Goal: Task Accomplishment & Management: Use online tool/utility

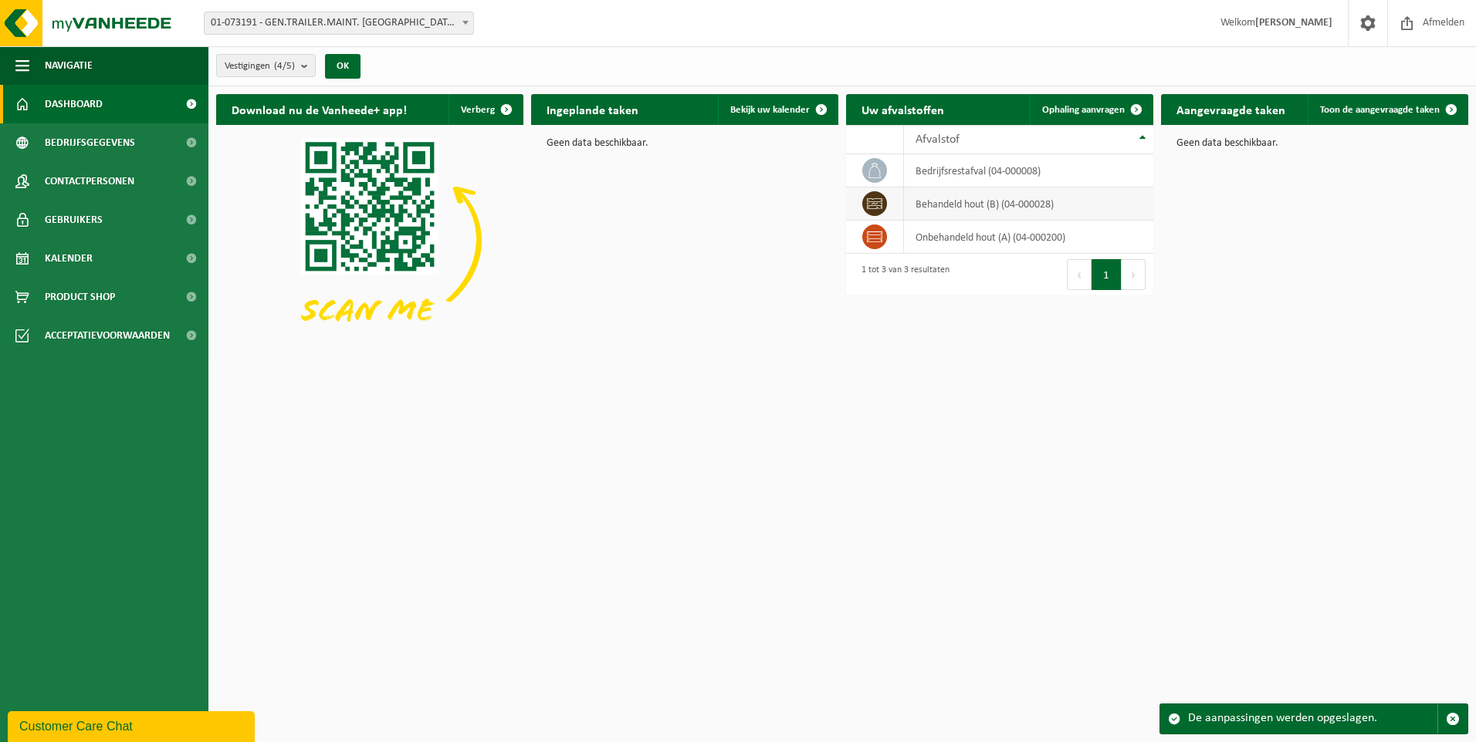
click at [978, 208] on td "behandeld hout (B) (04-000028)" at bounding box center [1028, 204] width 249 height 33
click at [1020, 205] on td "behandeld hout (B) (04-000028)" at bounding box center [1028, 204] width 249 height 33
click at [1047, 205] on td "behandeld hout (B) (04-000028)" at bounding box center [1028, 204] width 249 height 33
click at [871, 207] on icon at bounding box center [874, 203] width 15 height 15
click at [1070, 103] on link "Ophaling aanvragen" at bounding box center [1091, 109] width 122 height 31
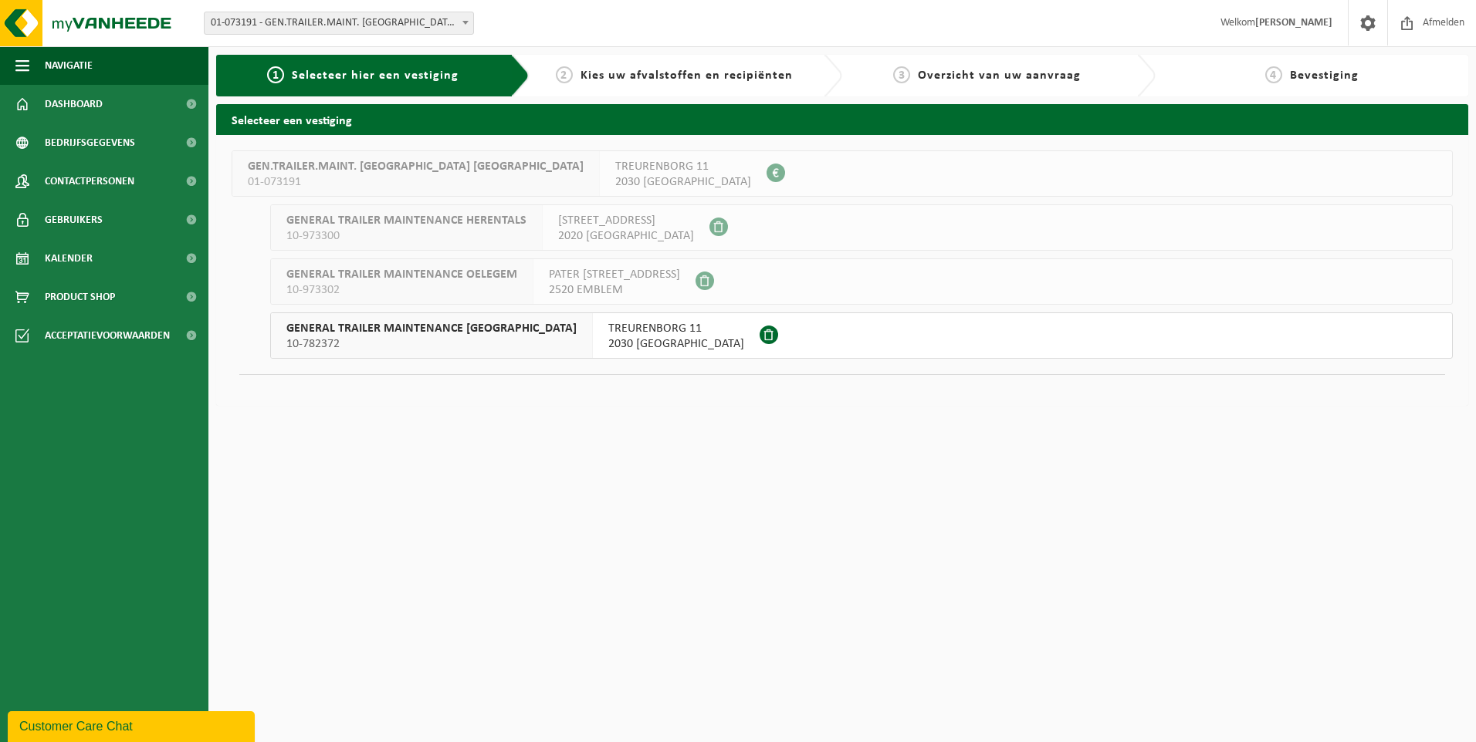
click at [506, 334] on span "GENERAL TRAILER MAINTENANCE TREURENBORG" at bounding box center [431, 328] width 290 height 15
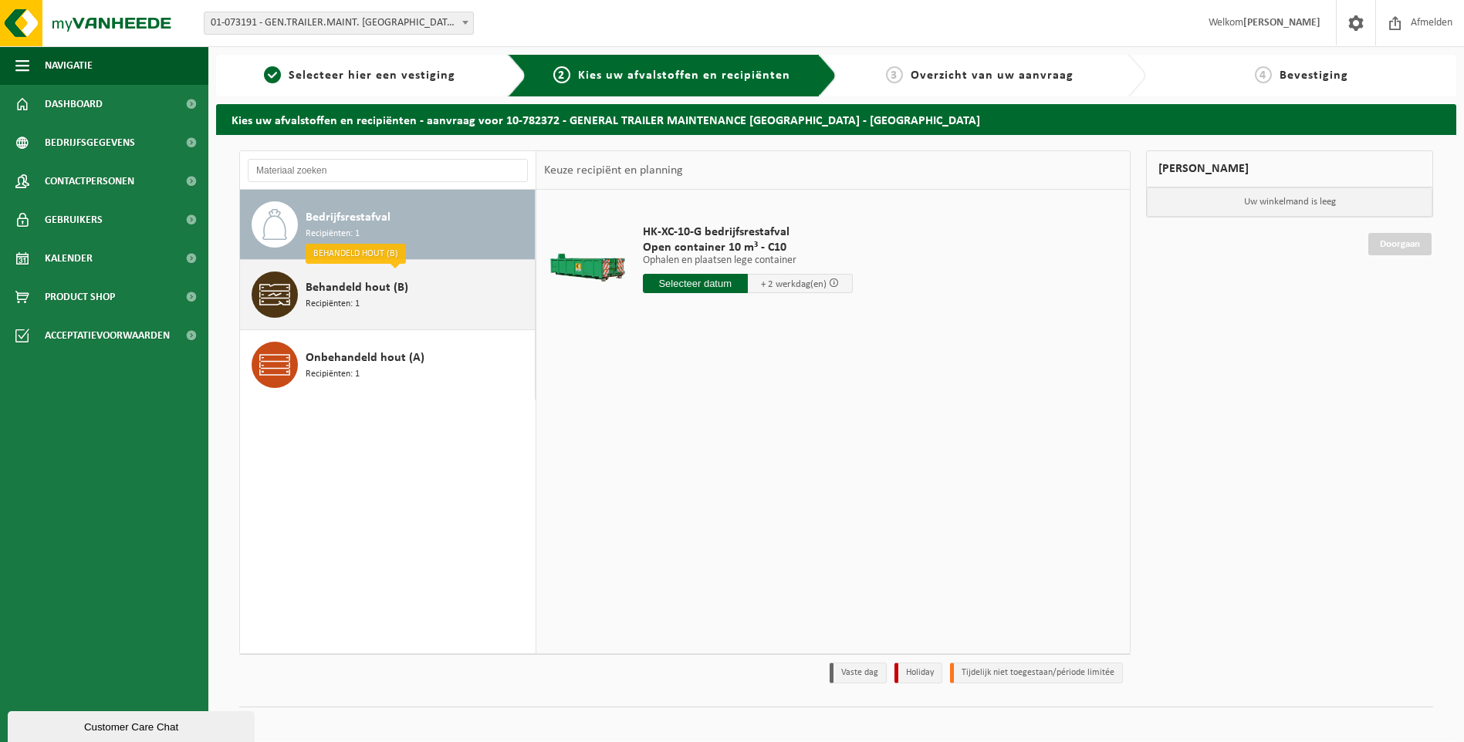
click at [345, 293] on span "Behandeld hout (B)" at bounding box center [357, 288] width 103 height 19
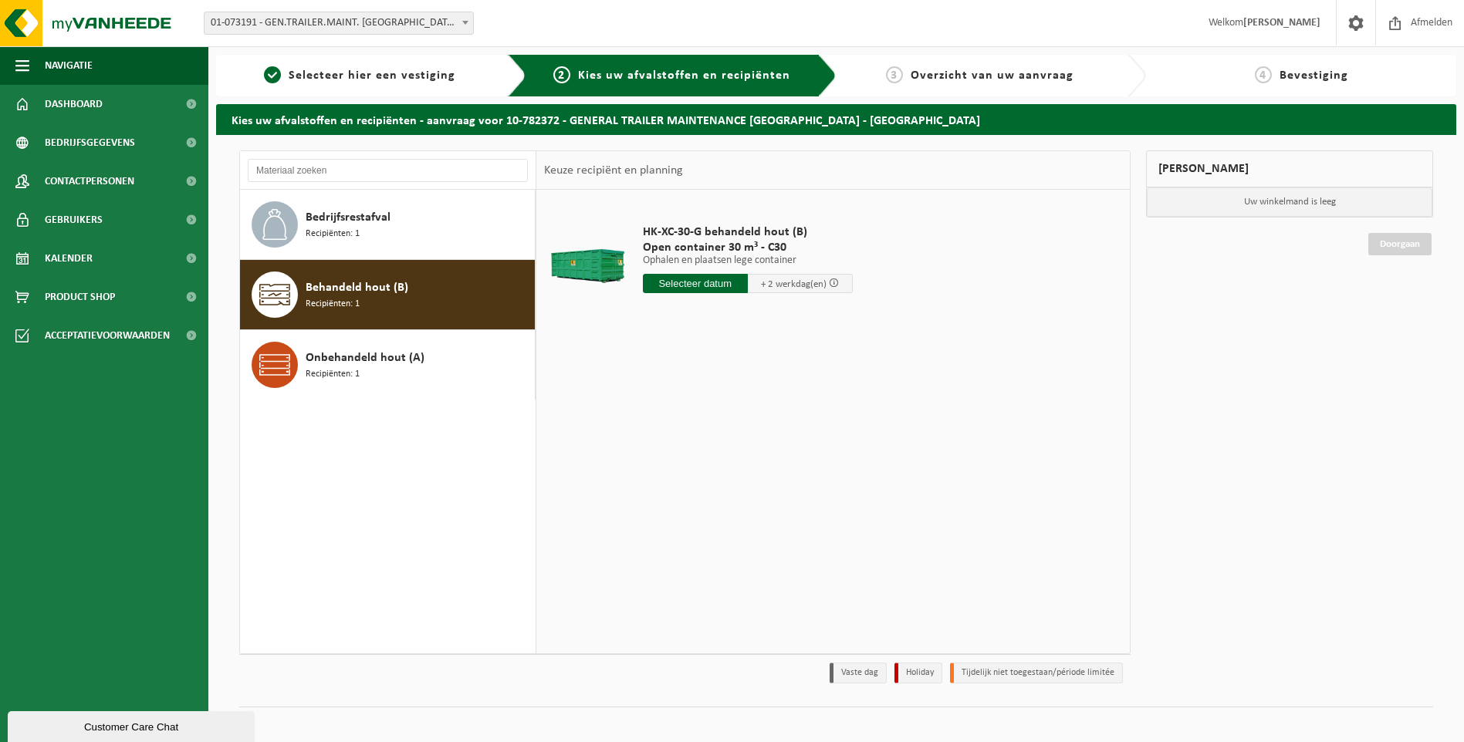
click at [722, 279] on input "text" at bounding box center [695, 283] width 105 height 19
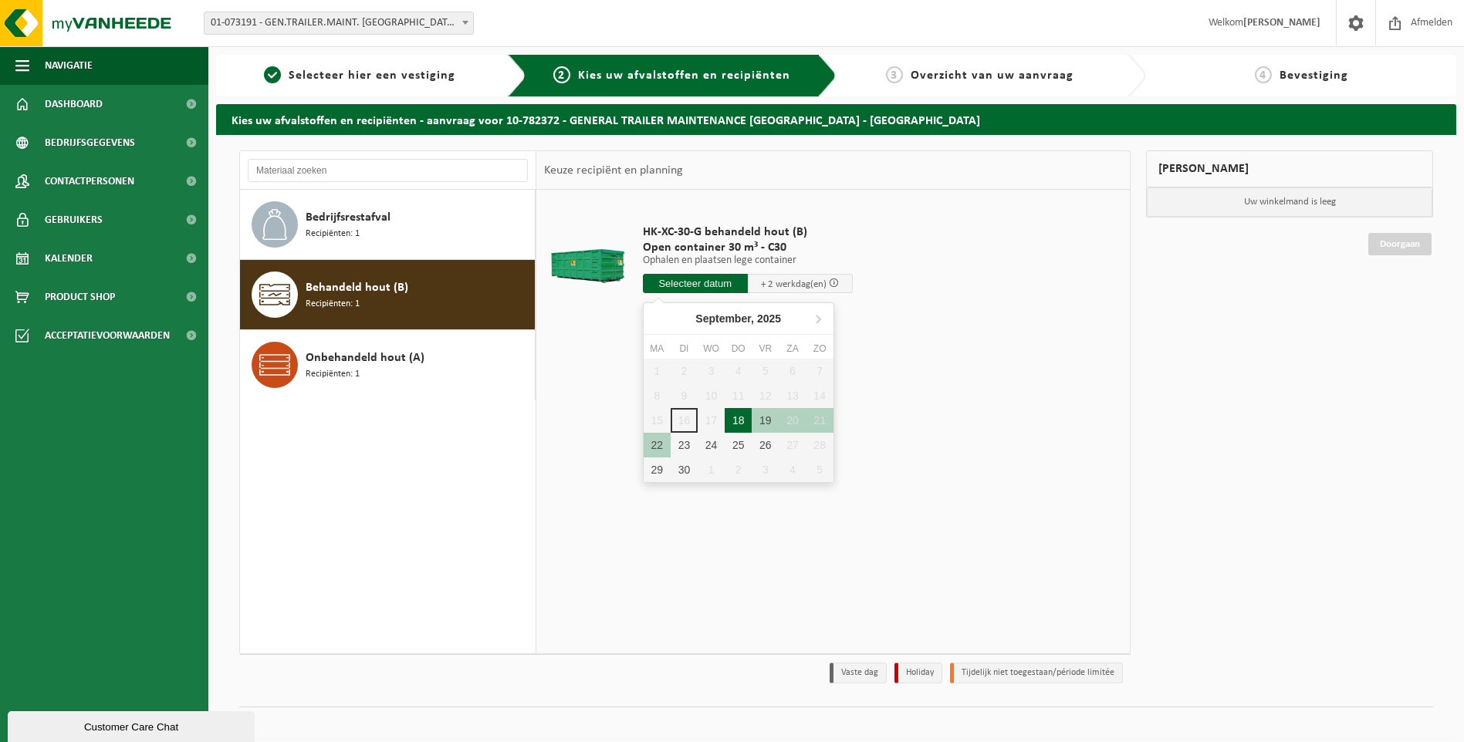
click at [736, 421] on div "18" at bounding box center [738, 420] width 27 height 25
type input "Van 2025-09-18"
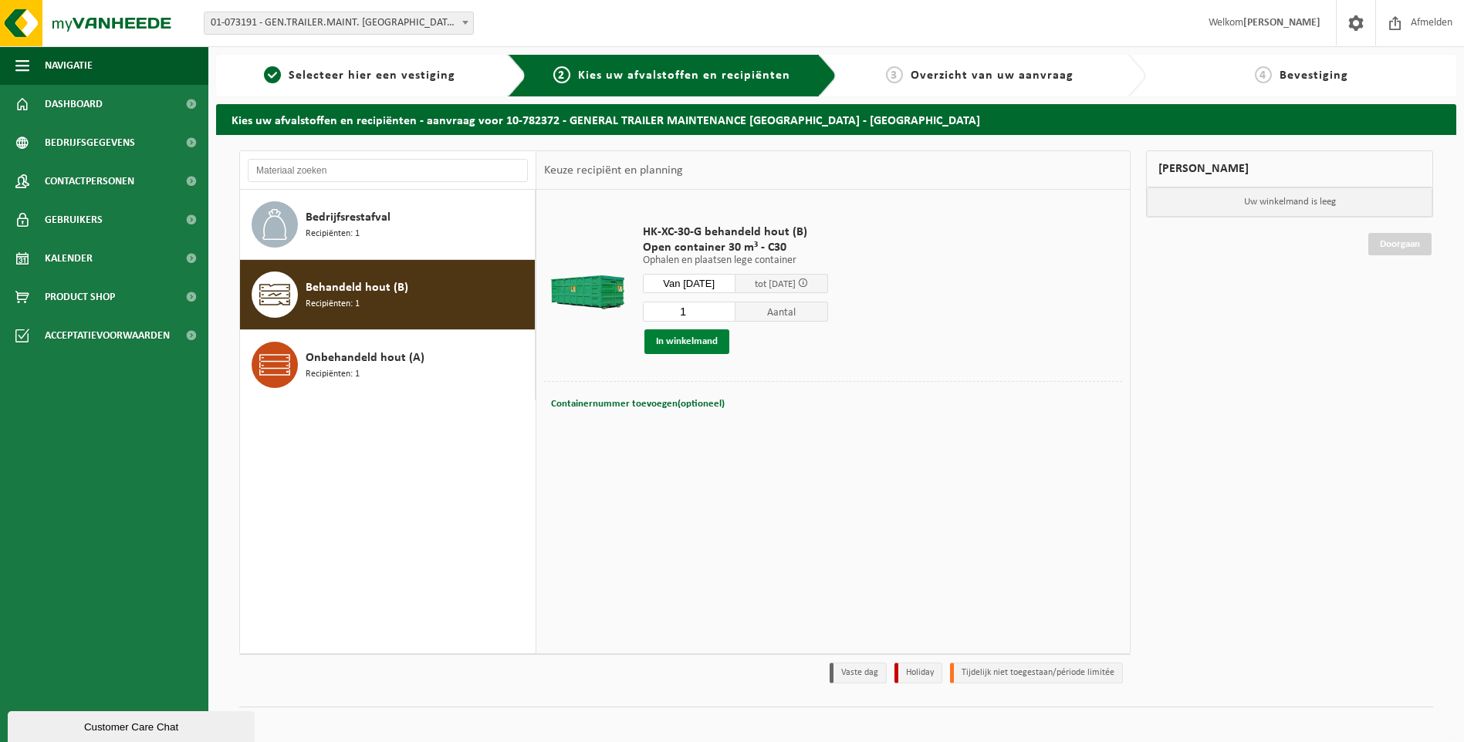
click at [692, 341] on button "In winkelmand" at bounding box center [686, 342] width 85 height 25
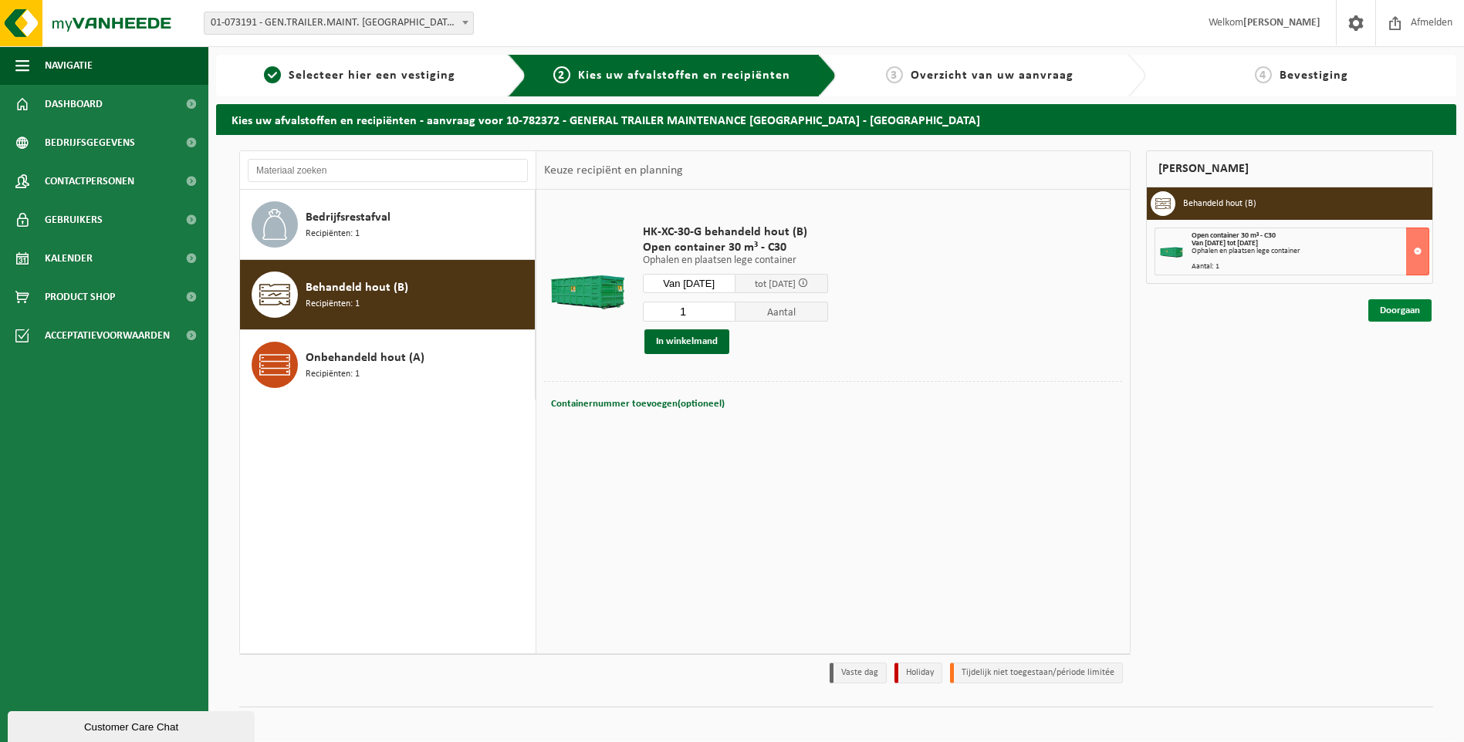
click at [1381, 313] on link "Doorgaan" at bounding box center [1399, 310] width 63 height 22
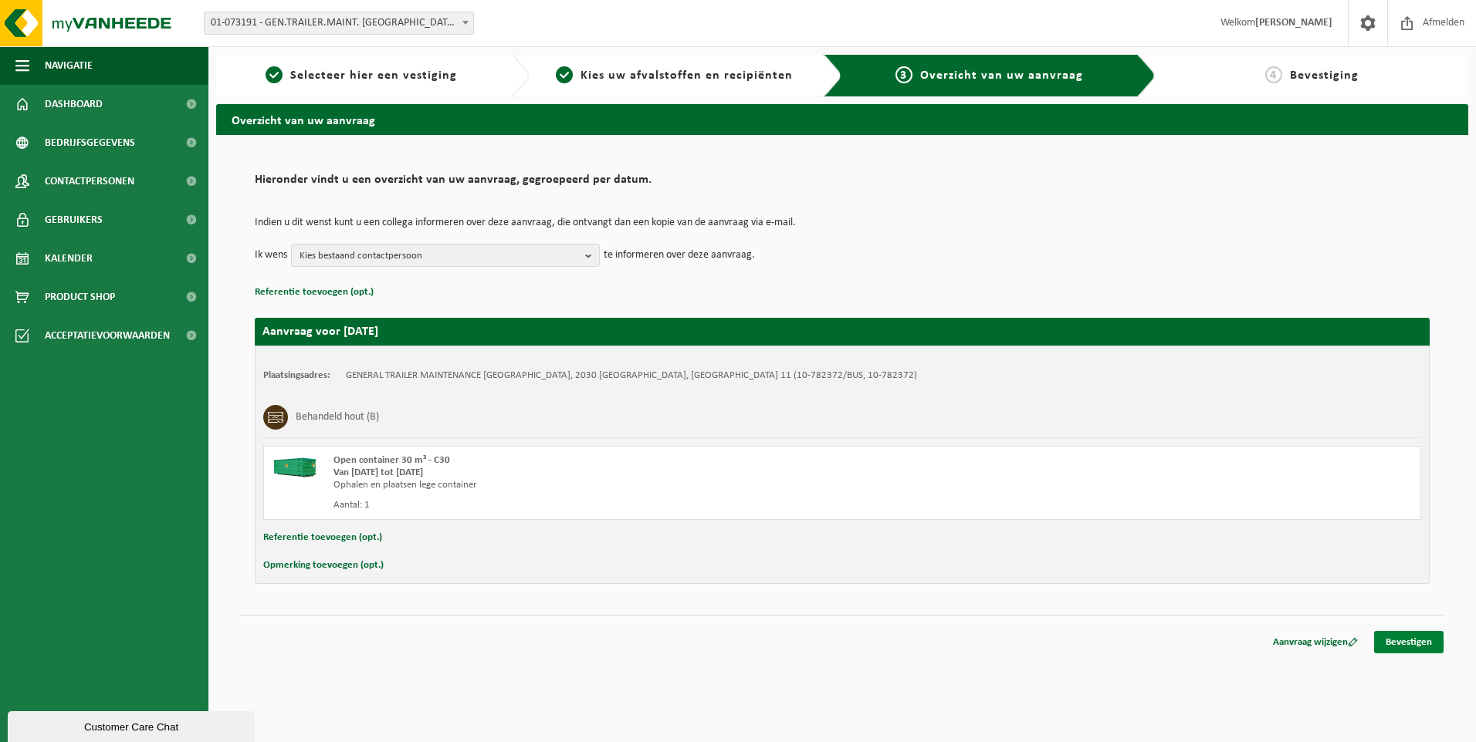
click at [1415, 636] on link "Bevestigen" at bounding box center [1408, 642] width 69 height 22
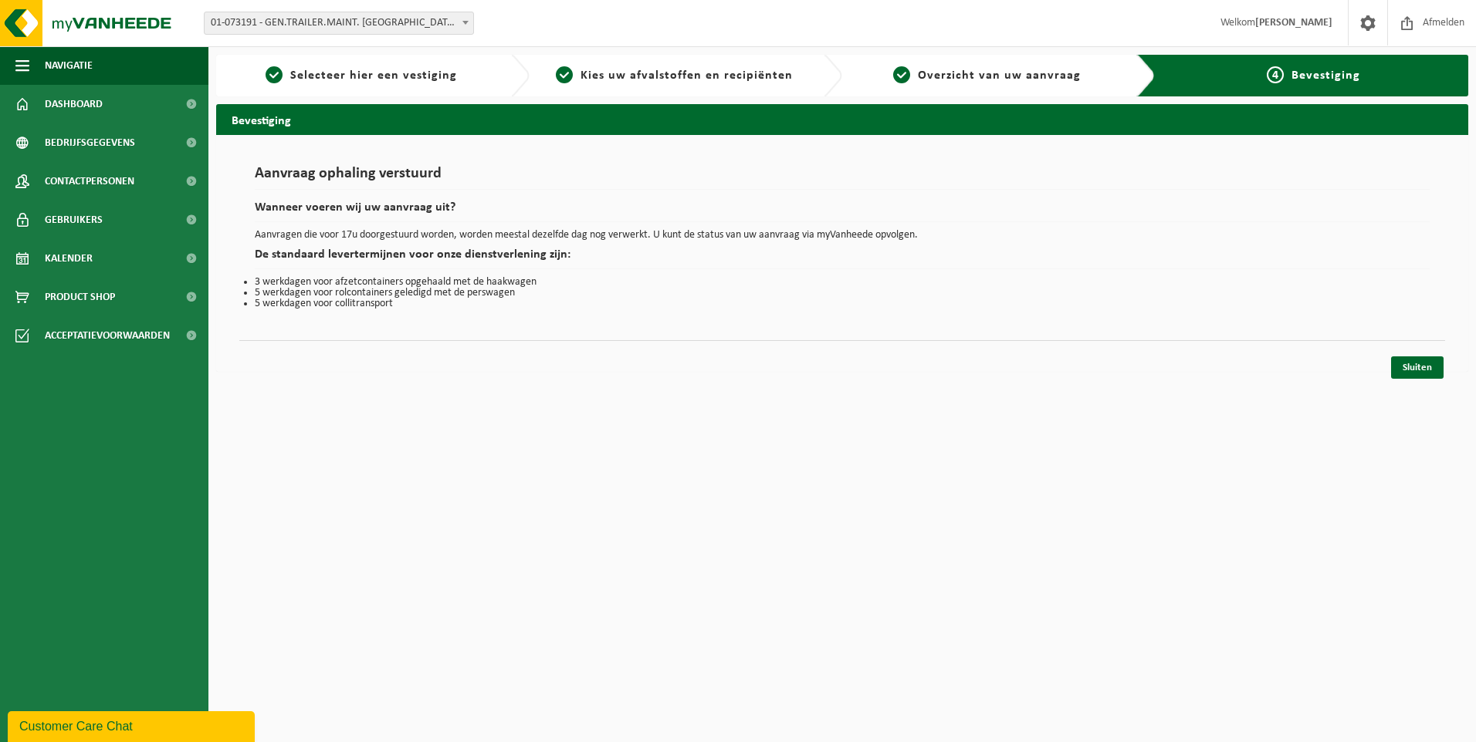
click at [546, 435] on html "Vestiging: 01-073191 - GEN.TRAILER.MAINT. [GEOGRAPHIC_DATA] [GEOGRAPHIC_DATA] -…" at bounding box center [738, 371] width 1476 height 742
